Goal: Navigation & Orientation: Find specific page/section

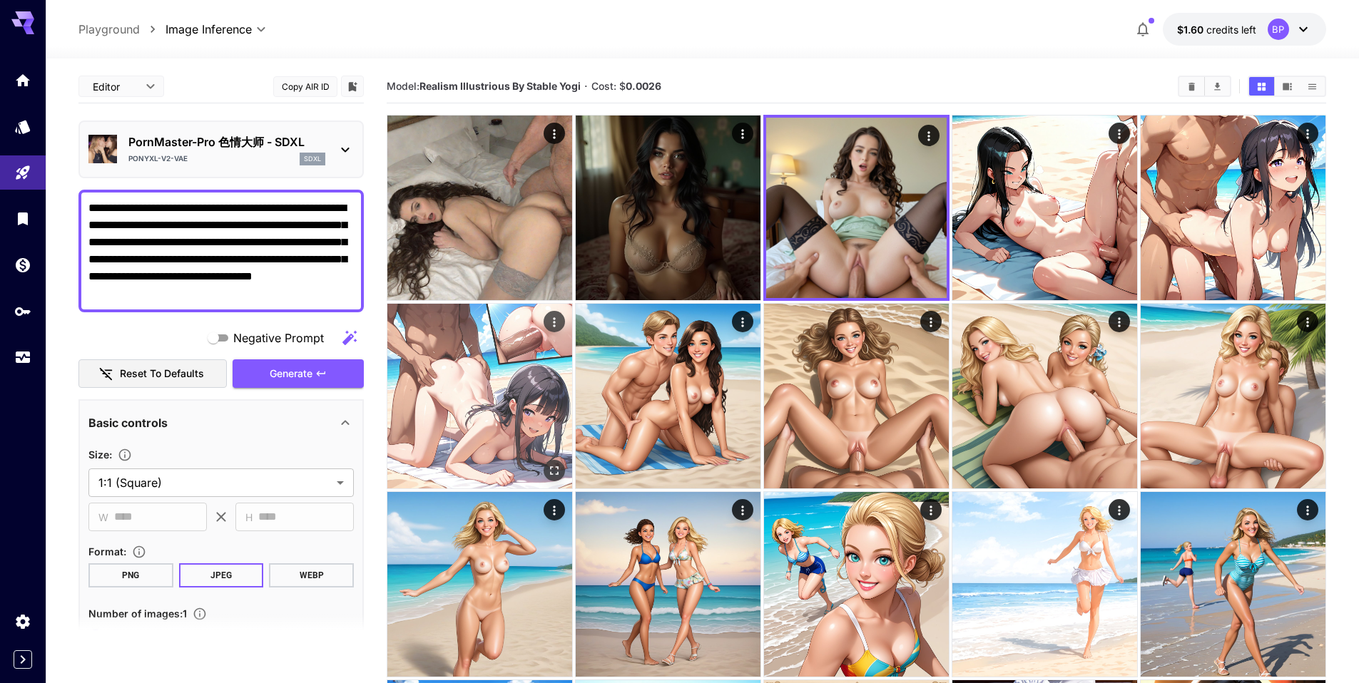
click at [482, 373] on img at bounding box center [479, 396] width 185 height 185
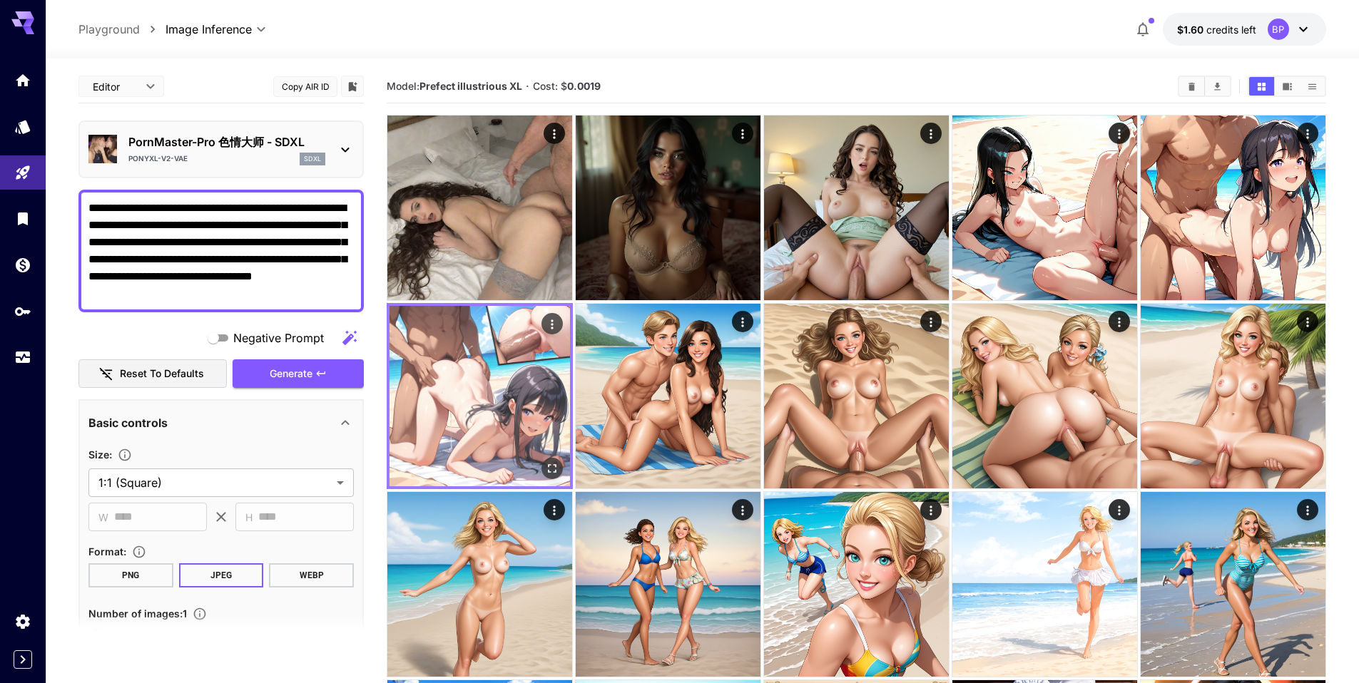
click at [532, 347] on img at bounding box center [480, 396] width 181 height 181
click at [549, 466] on icon "Open in fullscreen" at bounding box center [552, 469] width 14 height 14
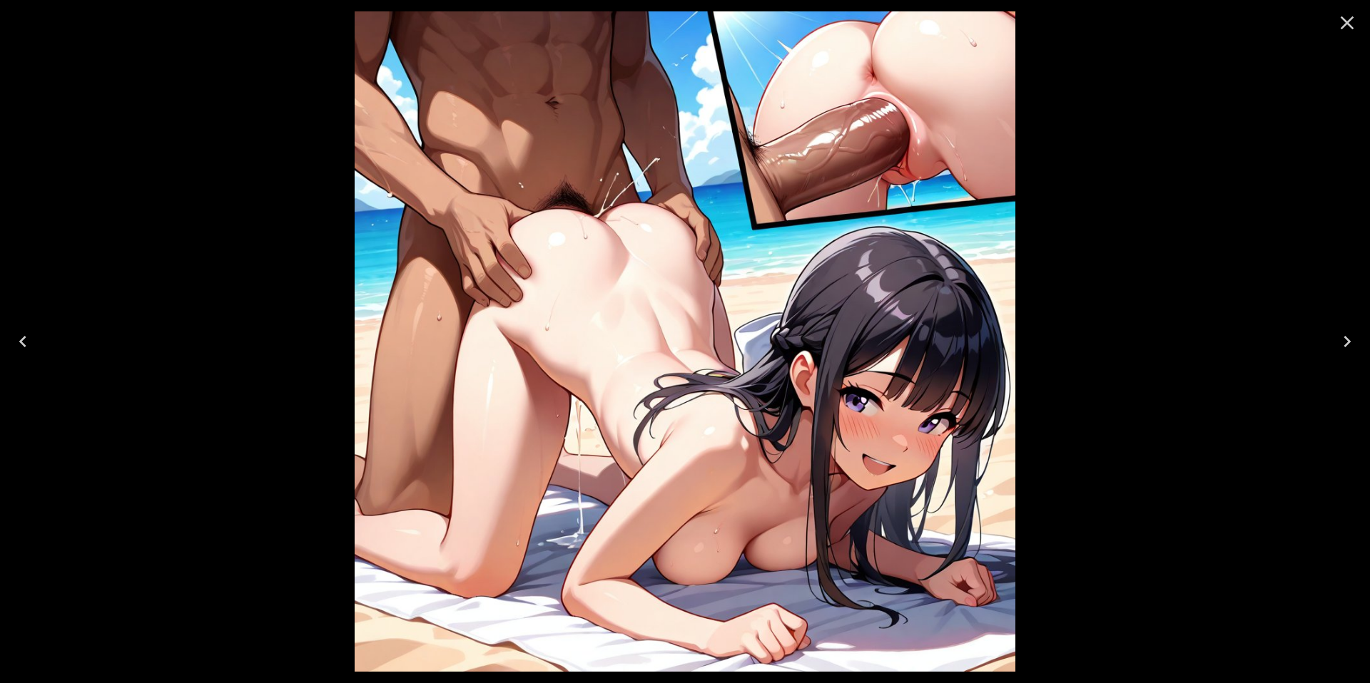
click at [1352, 19] on icon "Close" at bounding box center [1347, 22] width 23 height 23
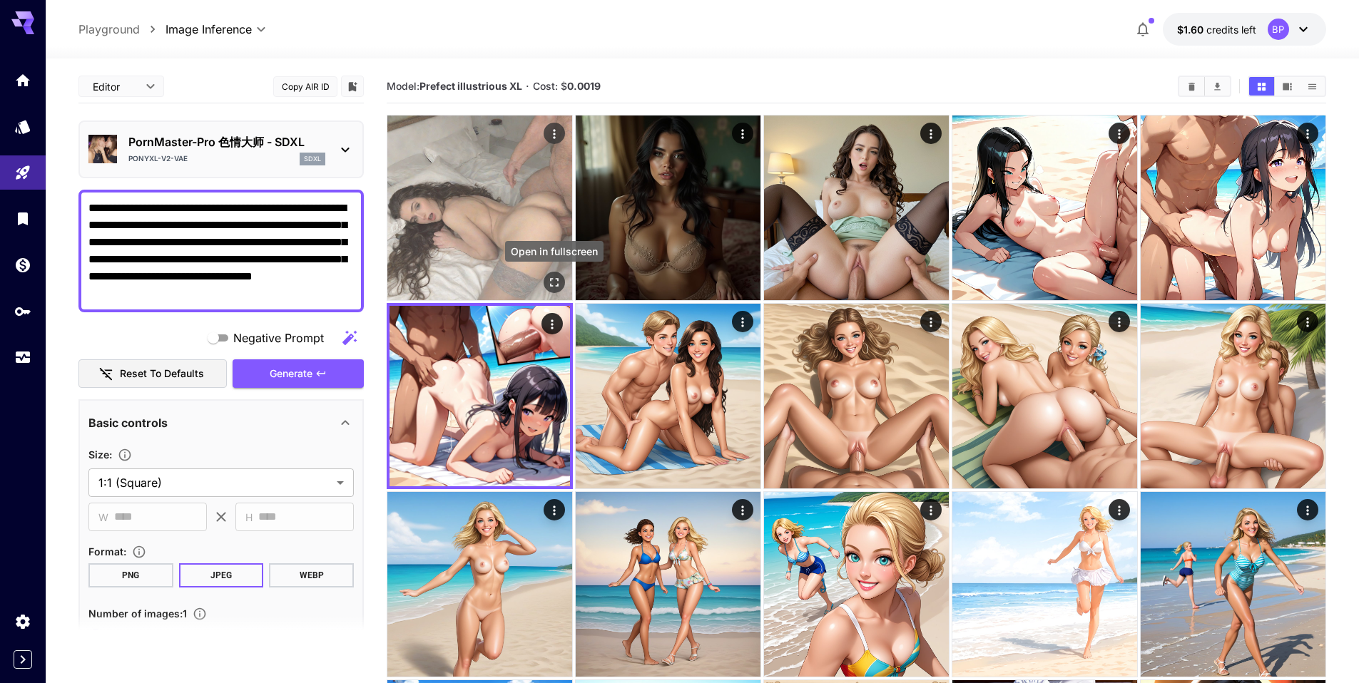
click at [556, 278] on icon "Open in fullscreen" at bounding box center [554, 282] width 9 height 9
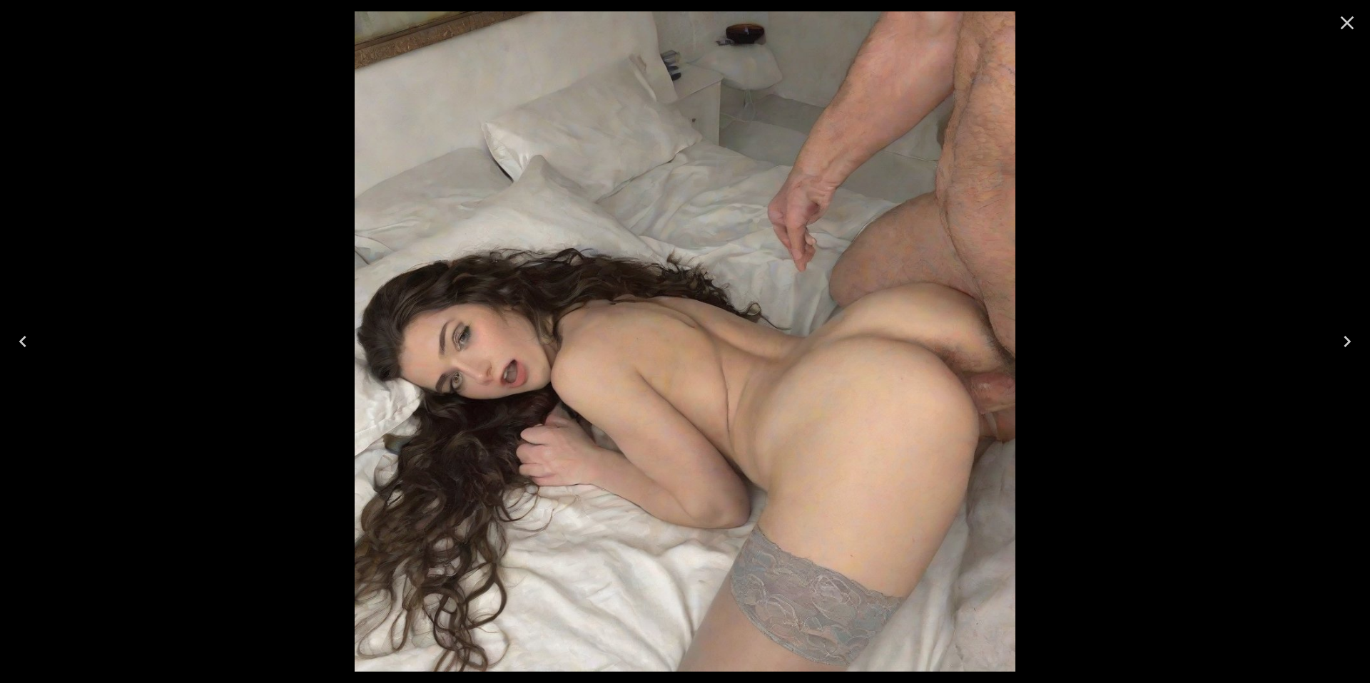
click at [1347, 26] on icon "Close" at bounding box center [1347, 22] width 23 height 23
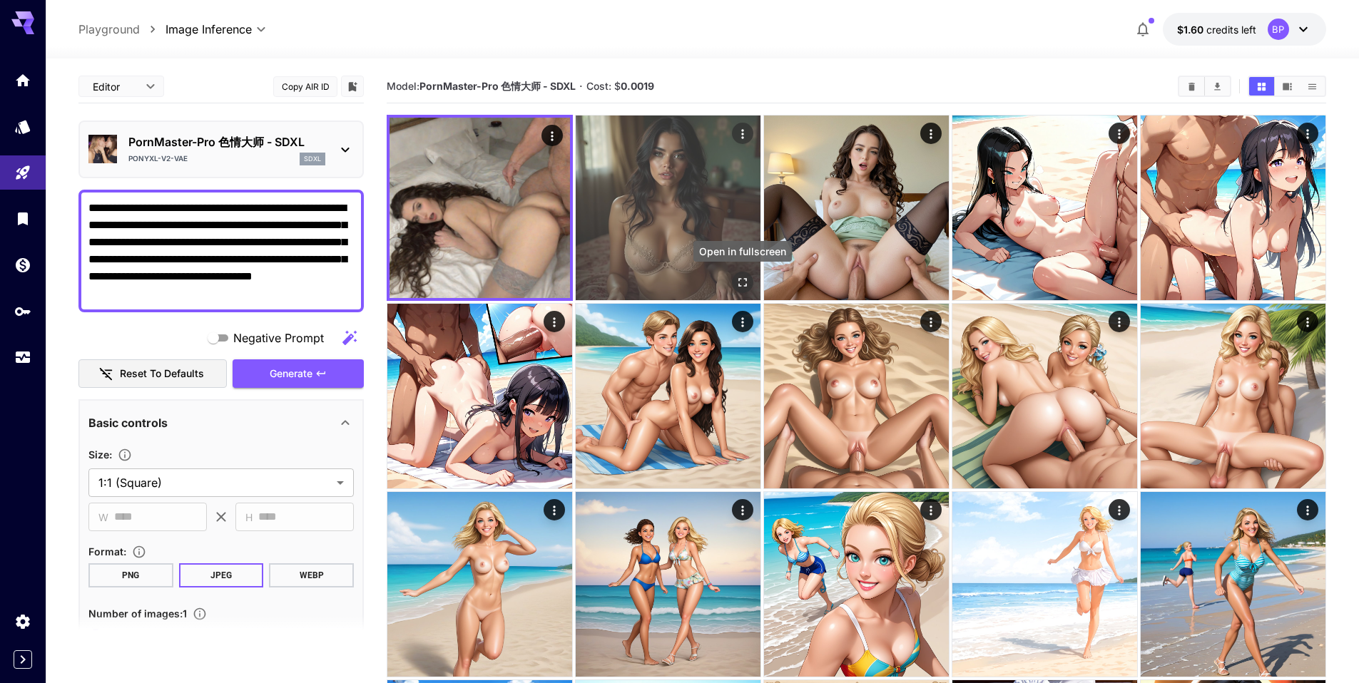
click at [733, 276] on button "Open in fullscreen" at bounding box center [742, 282] width 21 height 21
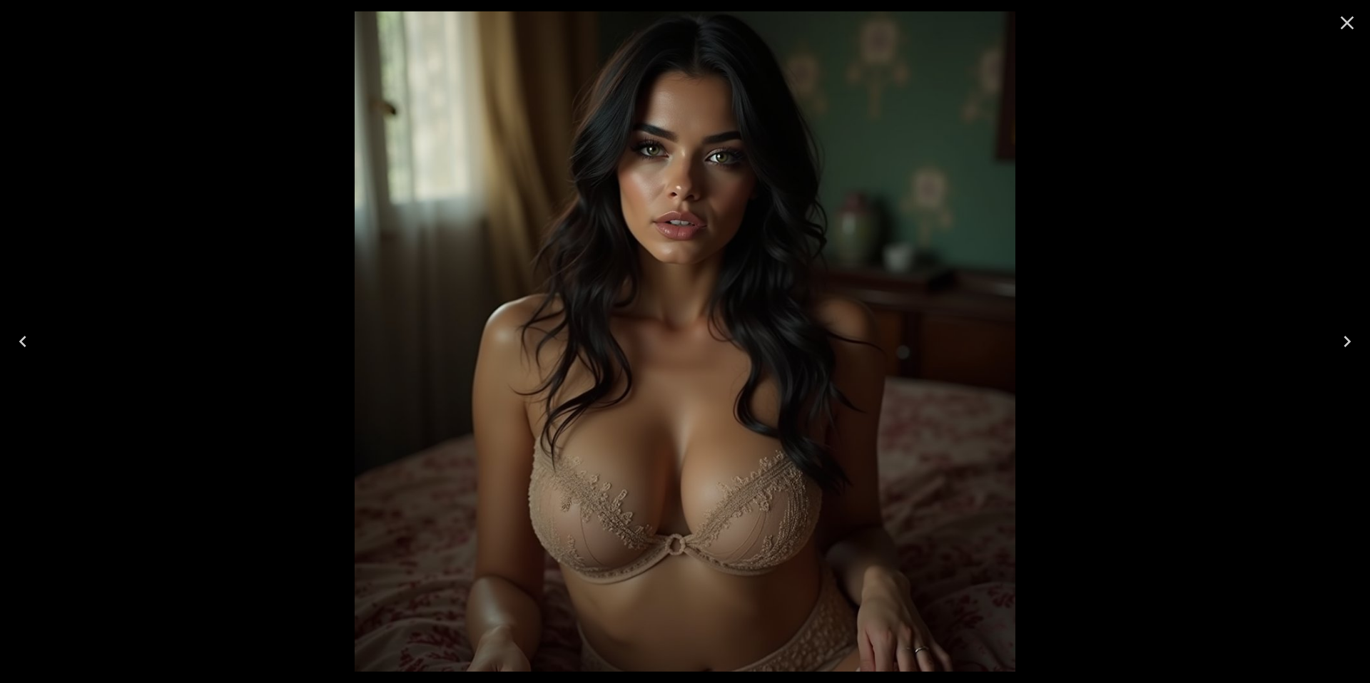
click at [1344, 23] on icon "Close" at bounding box center [1347, 22] width 23 height 23
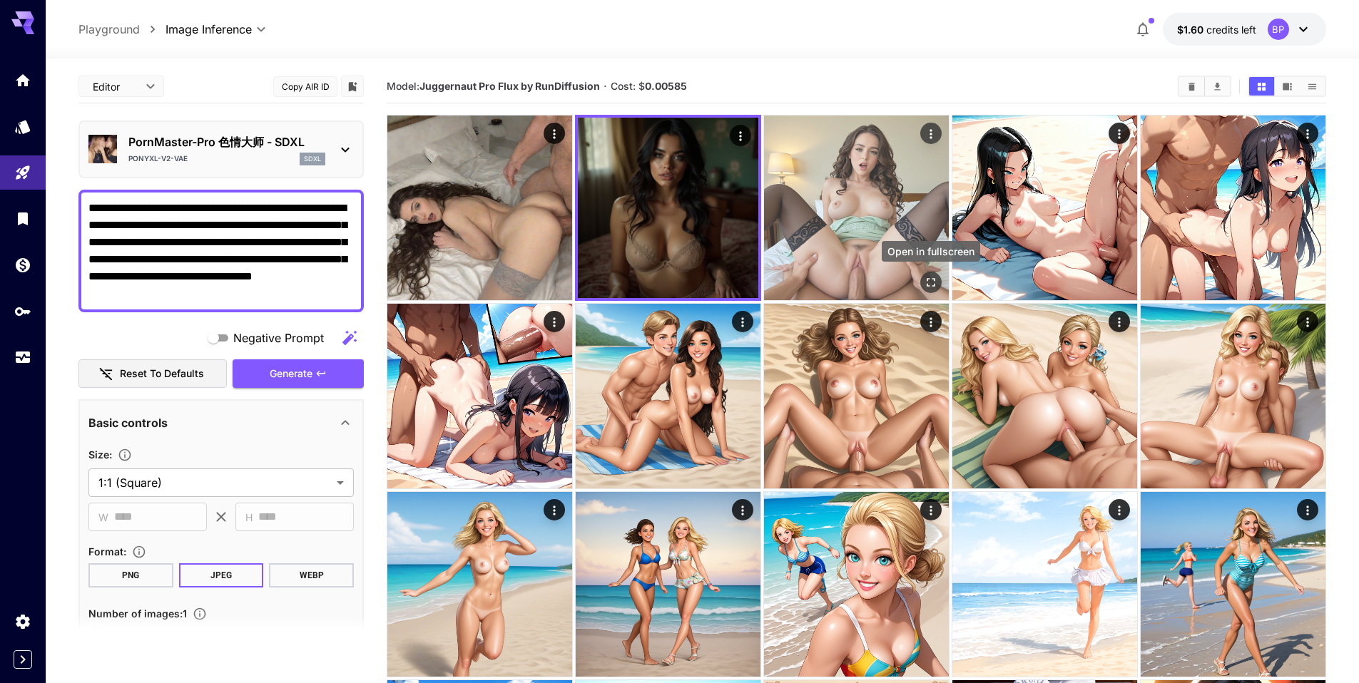
click at [934, 281] on icon "Open in fullscreen" at bounding box center [931, 282] width 14 height 14
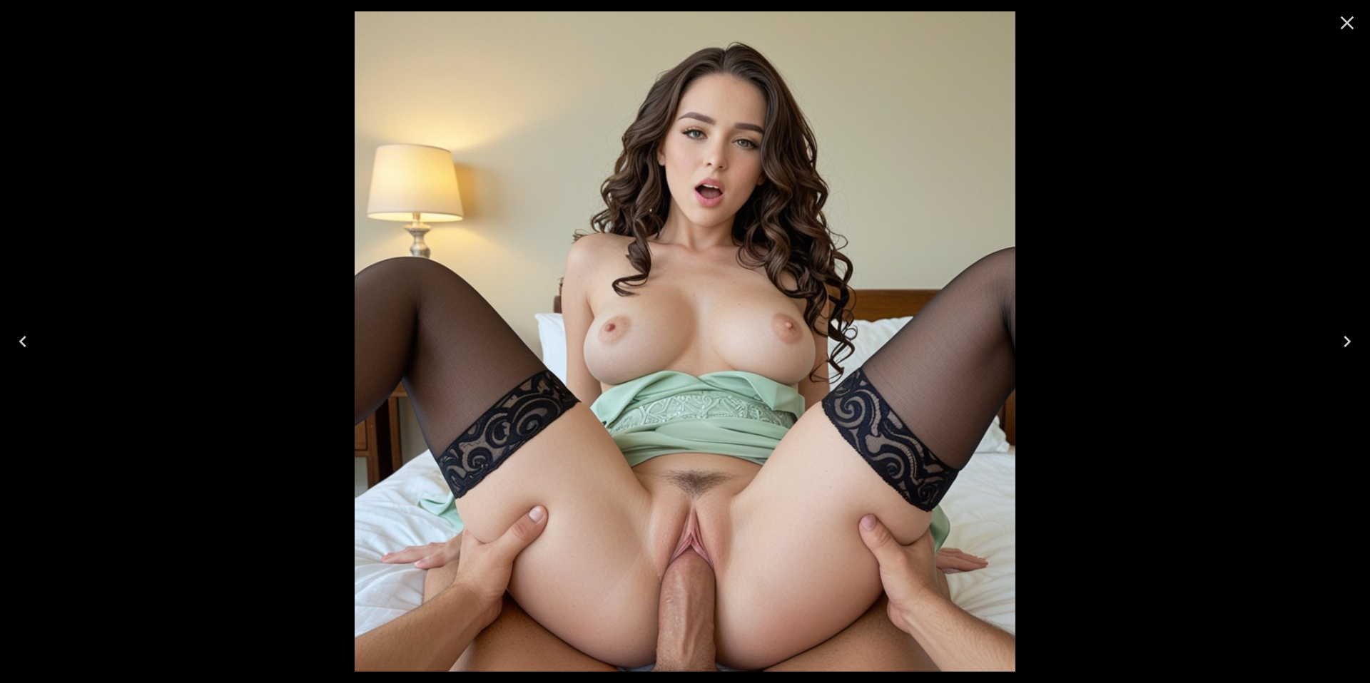
click at [1345, 25] on icon "Close" at bounding box center [1348, 23] width 14 height 14
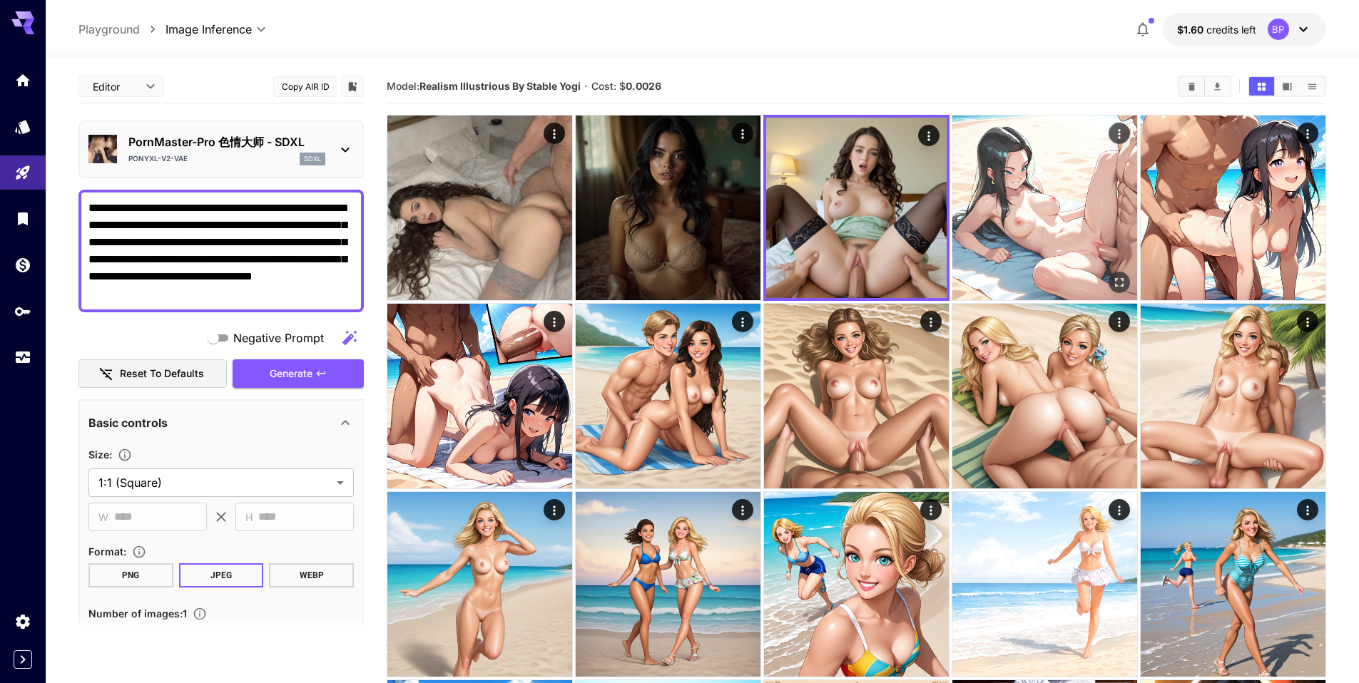
click at [1119, 281] on icon "Open in fullscreen" at bounding box center [1119, 282] width 14 height 14
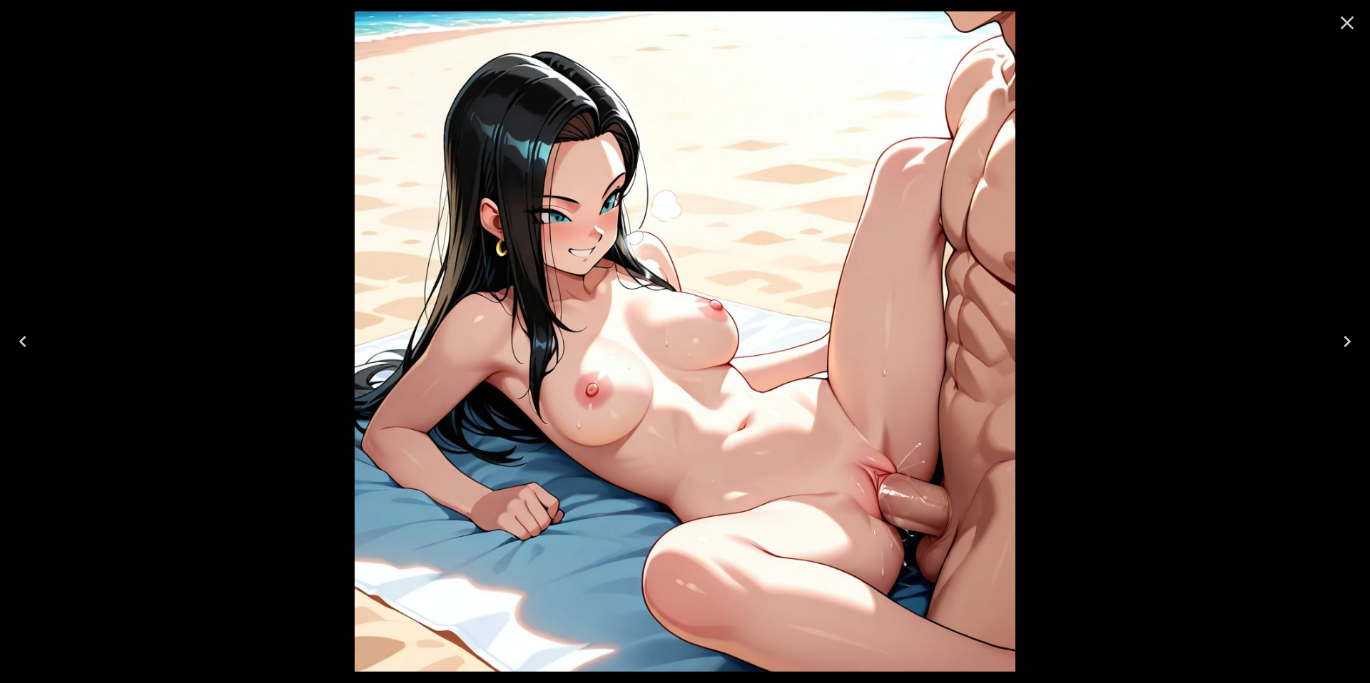
click at [1343, 23] on icon "Close" at bounding box center [1347, 22] width 23 height 23
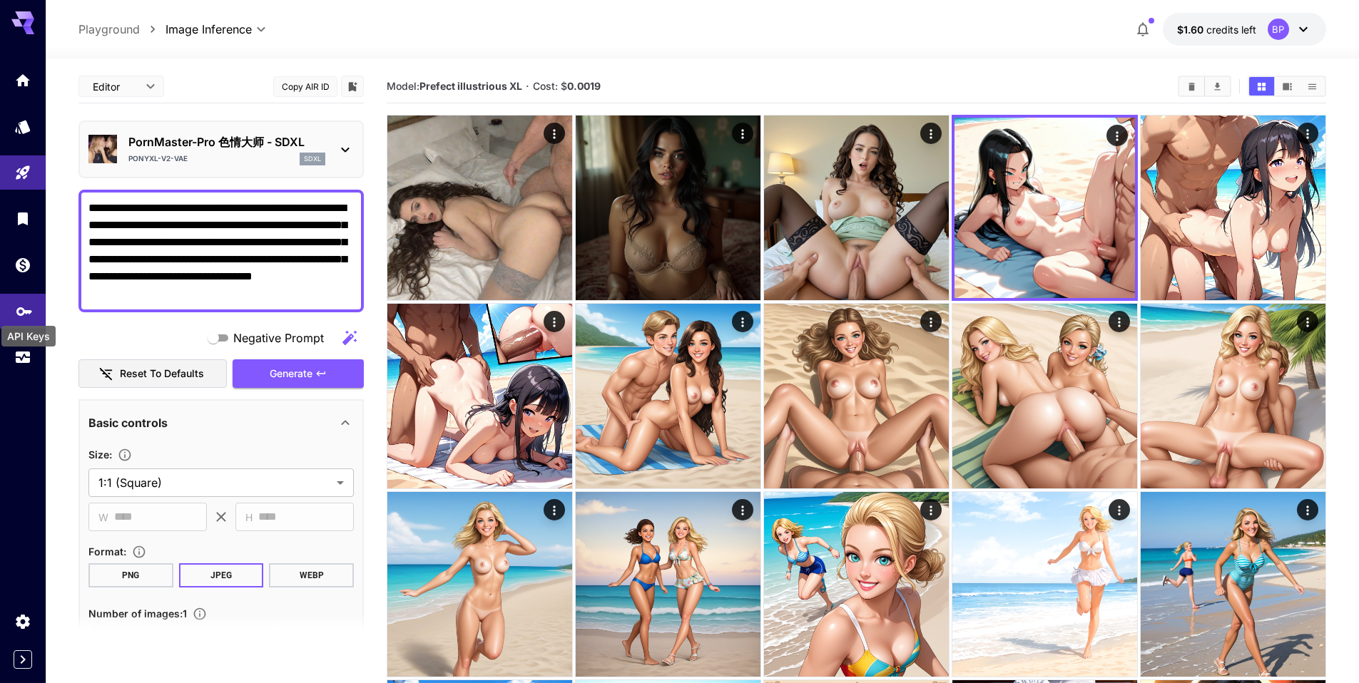
click at [19, 308] on icon "API Keys" at bounding box center [24, 306] width 17 height 17
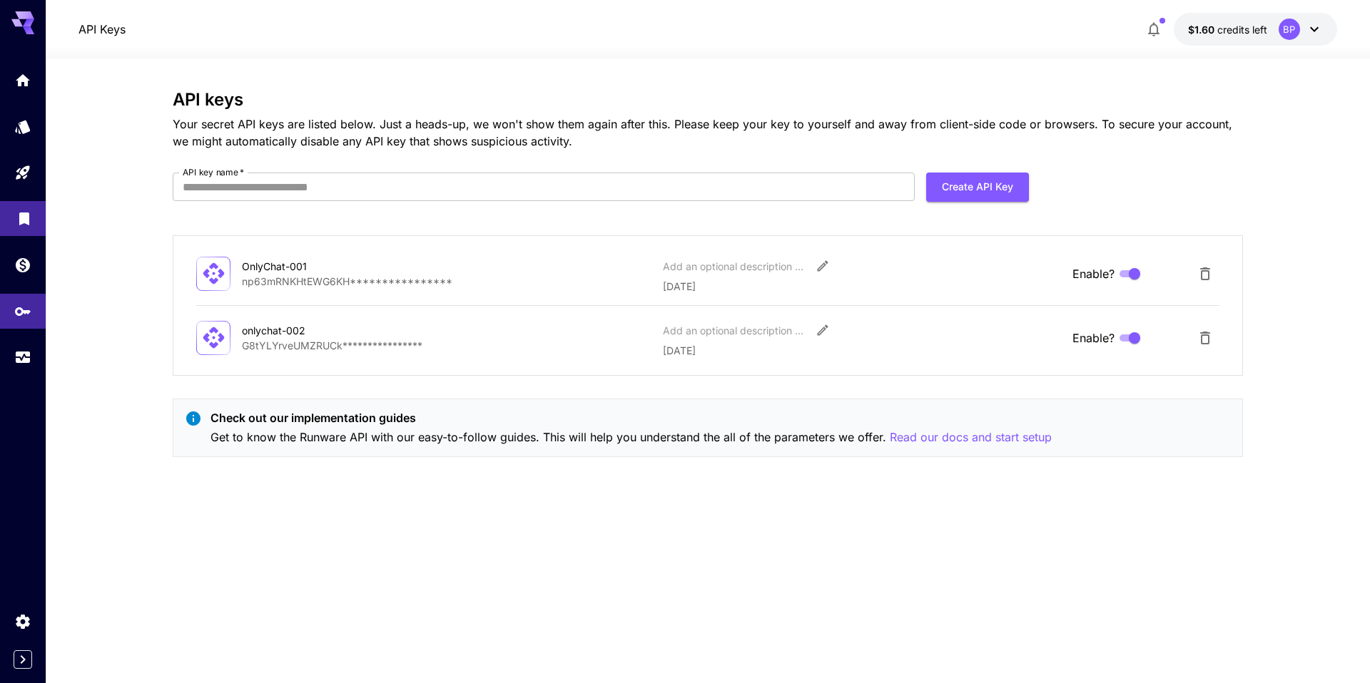
click at [14, 217] on link at bounding box center [23, 218] width 46 height 35
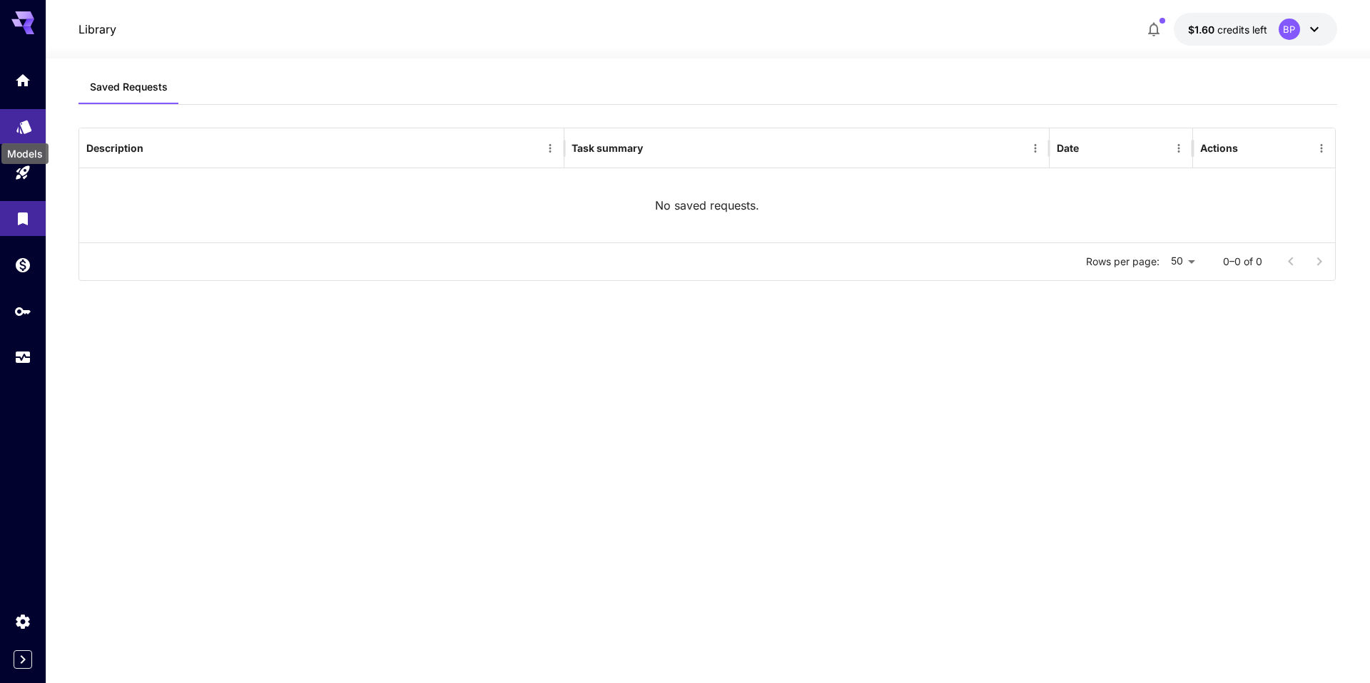
click at [24, 128] on icon "Models" at bounding box center [23, 123] width 15 height 14
